Goal: Task Accomplishment & Management: Use online tool/utility

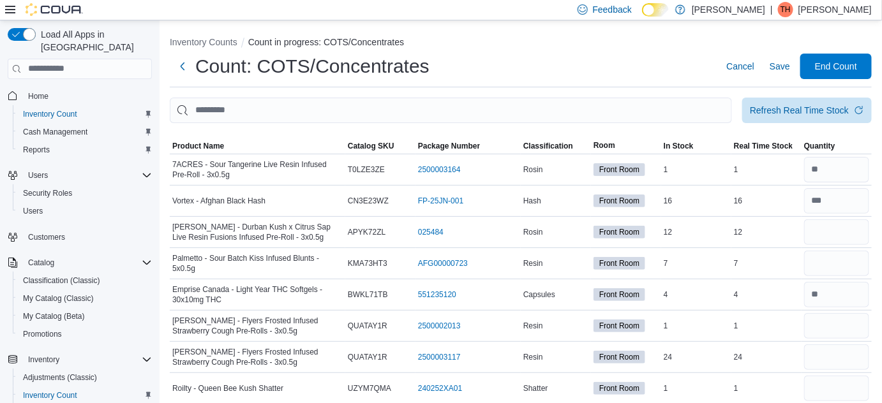
scroll to position [116, 0]
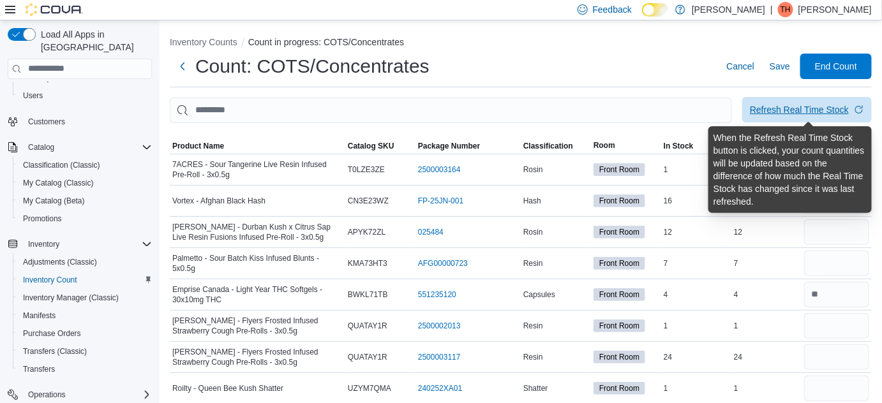
click at [823, 110] on div "Refresh Real Time Stock" at bounding box center [799, 109] width 99 height 13
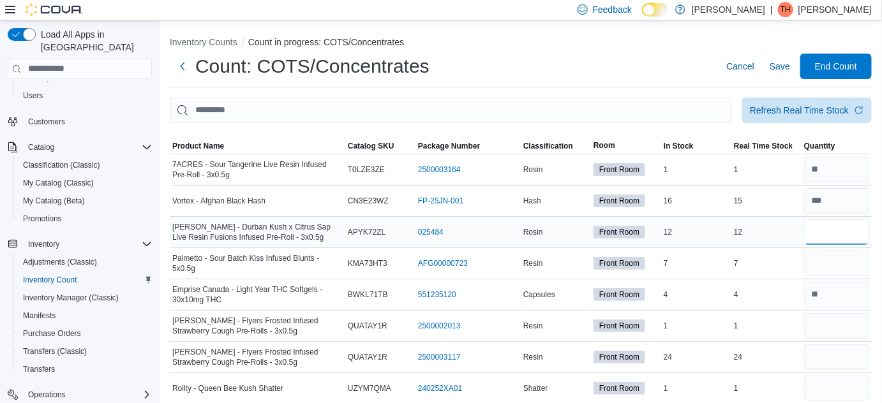
click at [847, 228] on input "number" at bounding box center [836, 233] width 65 height 26
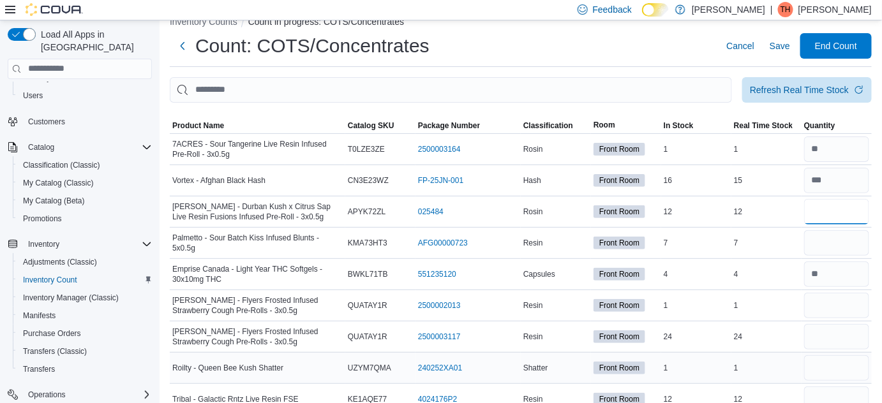
scroll to position [0, 0]
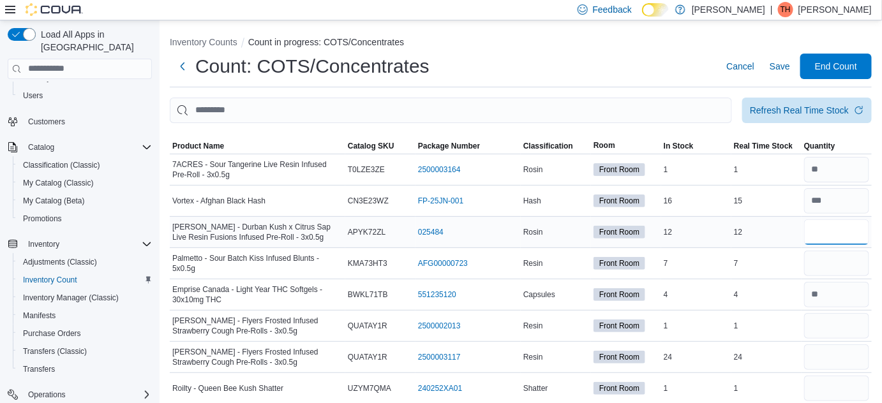
click at [833, 228] on input "number" at bounding box center [836, 233] width 65 height 26
click at [218, 144] on span "Product Name" at bounding box center [198, 146] width 52 height 10
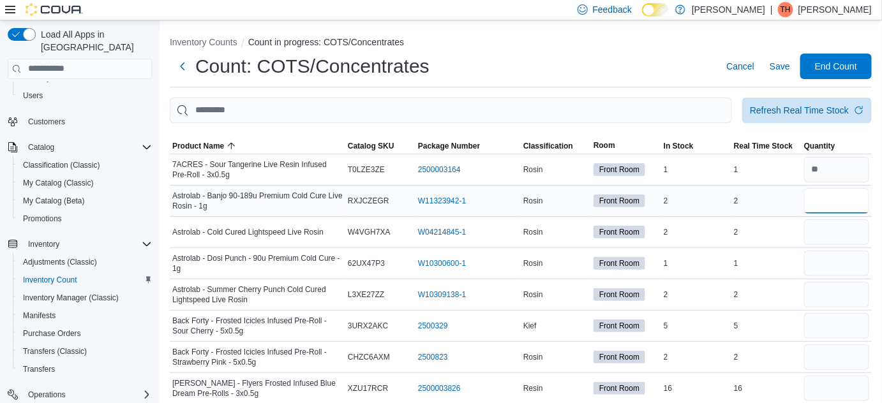
click at [848, 197] on input "number" at bounding box center [836, 201] width 65 height 26
type input "*"
